Goal: Task Accomplishment & Management: Use online tool/utility

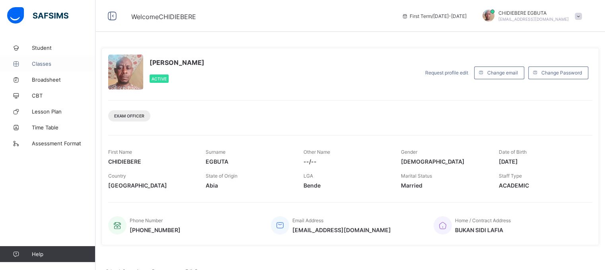
click at [43, 64] on span "Classes" at bounding box center [64, 63] width 64 height 6
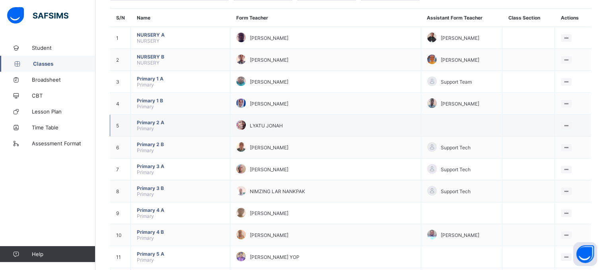
scroll to position [80, 0]
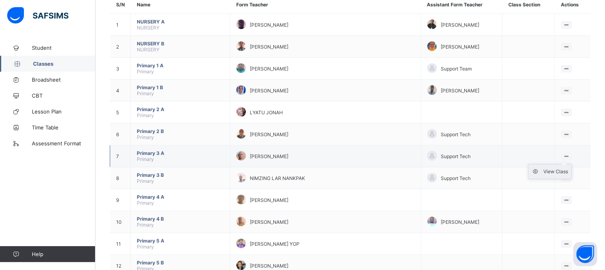
click at [555, 171] on div "View Class" at bounding box center [555, 171] width 25 height 8
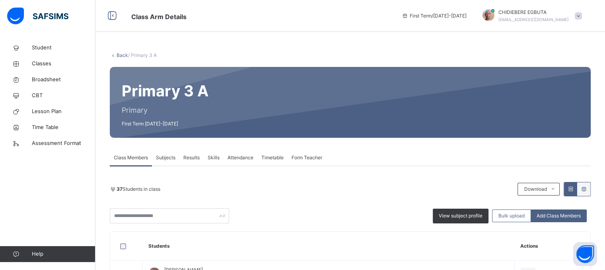
click at [243, 157] on span "Attendance" at bounding box center [240, 157] width 26 height 7
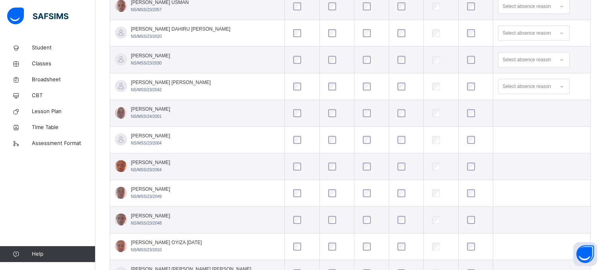
scroll to position [358, 0]
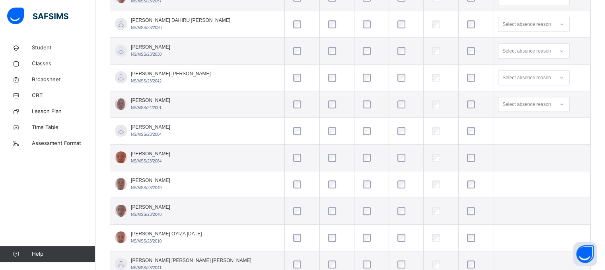
click at [465, 107] on div at bounding box center [475, 104] width 21 height 8
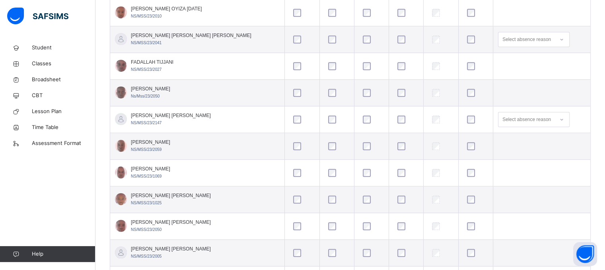
scroll to position [597, 0]
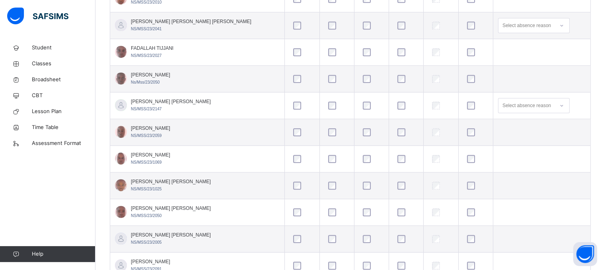
click at [361, 132] on div at bounding box center [371, 132] width 21 height 8
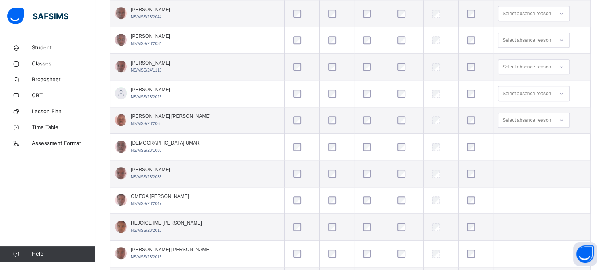
scroll to position [915, 0]
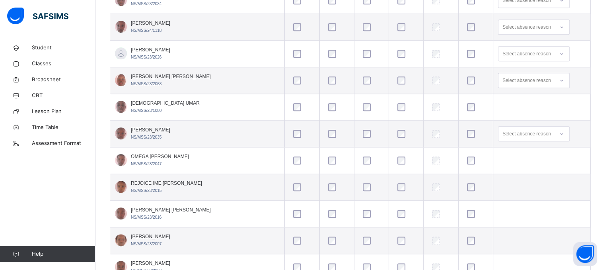
click at [463, 135] on div at bounding box center [475, 133] width 25 height 17
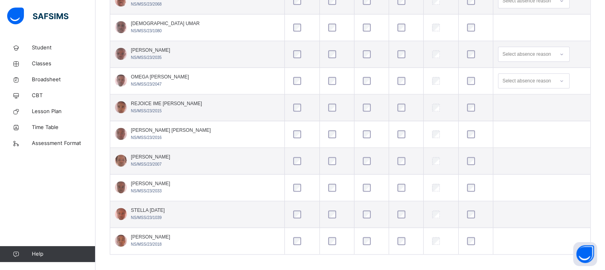
scroll to position [997, 0]
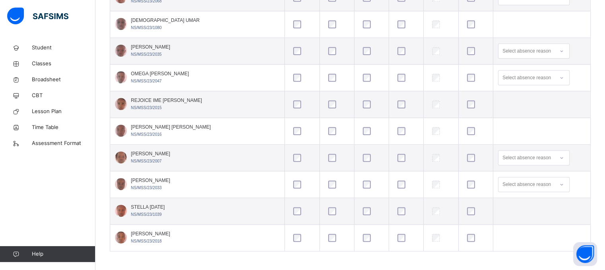
click at [361, 207] on div at bounding box center [371, 211] width 21 height 8
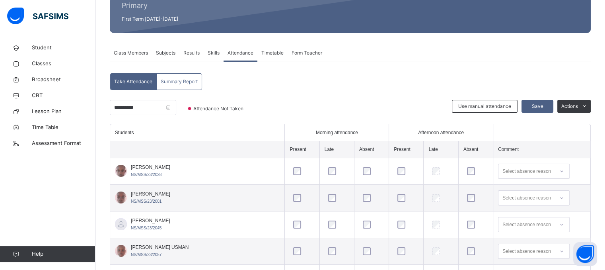
scroll to position [83, 0]
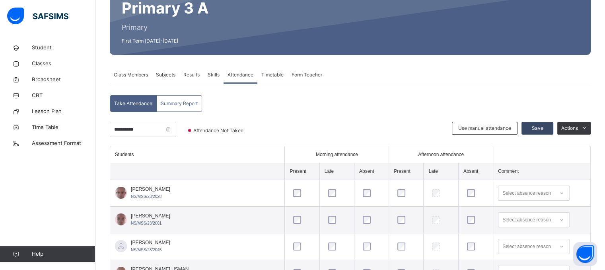
click at [547, 130] on span "Save" at bounding box center [537, 127] width 20 height 7
